Goal: Information Seeking & Learning: Learn about a topic

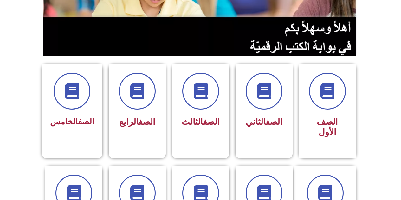
scroll to position [127, 0]
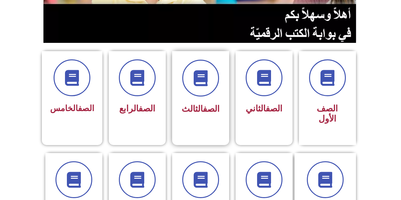
click at [203, 108] on link "الصف" at bounding box center [211, 109] width 17 height 10
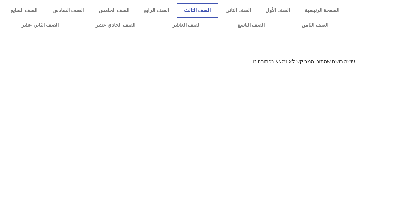
click at [211, 8] on link "الصف الثالث" at bounding box center [198, 10] width 42 height 15
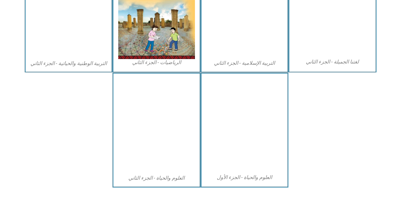
scroll to position [367, 0]
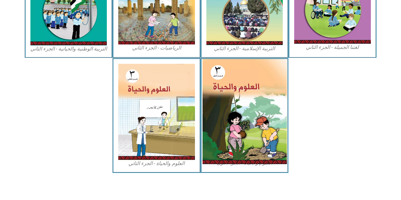
click at [248, 115] on img at bounding box center [244, 111] width 84 height 105
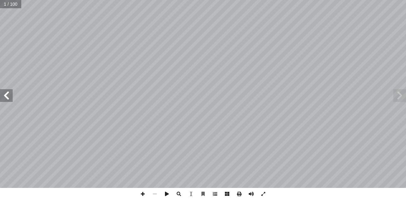
click at [215, 196] on span at bounding box center [215, 194] width 12 height 12
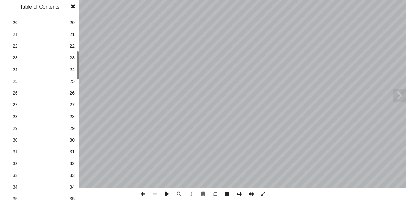
click at [73, 106] on span "27" at bounding box center [71, 104] width 5 height 7
click at [74, 6] on span at bounding box center [72, 6] width 11 height 13
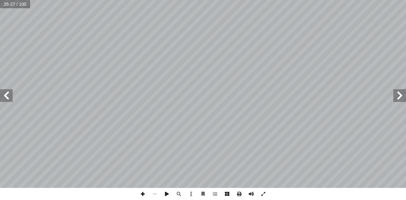
click at [143, 194] on span at bounding box center [143, 194] width 12 height 12
click at [9, 96] on span at bounding box center [6, 95] width 13 height 13
click at [7, 98] on span at bounding box center [6, 95] width 13 height 13
click at [398, 98] on span at bounding box center [399, 95] width 13 height 13
click at [8, 100] on span at bounding box center [6, 95] width 13 height 13
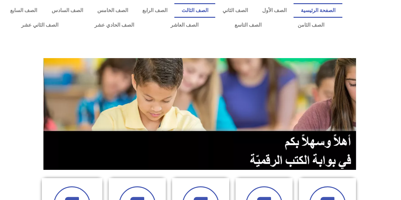
click at [215, 11] on link "الصف الثالث" at bounding box center [194, 10] width 41 height 15
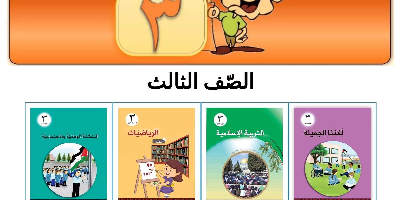
scroll to position [95, 0]
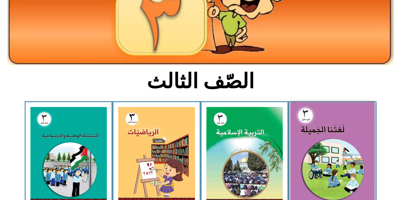
click at [316, 126] on img at bounding box center [332, 154] width 84 height 104
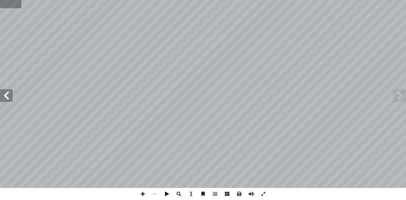
click at [17, 4] on input "text" at bounding box center [10, 4] width 21 height 8
type input "**"
click at [5, 94] on span at bounding box center [6, 95] width 13 height 13
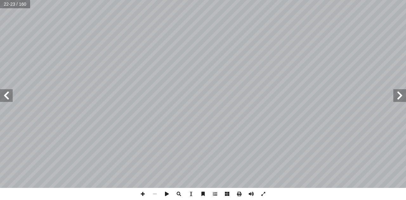
click at [5, 94] on span at bounding box center [6, 95] width 13 height 13
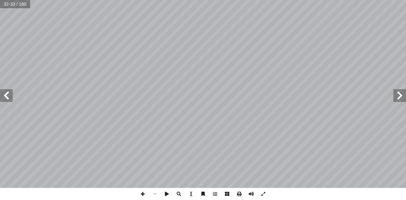
click at [5, 94] on span at bounding box center [6, 95] width 13 height 13
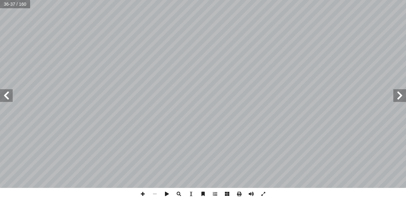
click at [5, 94] on span at bounding box center [6, 95] width 13 height 13
click at [6, 93] on span at bounding box center [6, 95] width 13 height 13
